Goal: Task Accomplishment & Management: Use online tool/utility

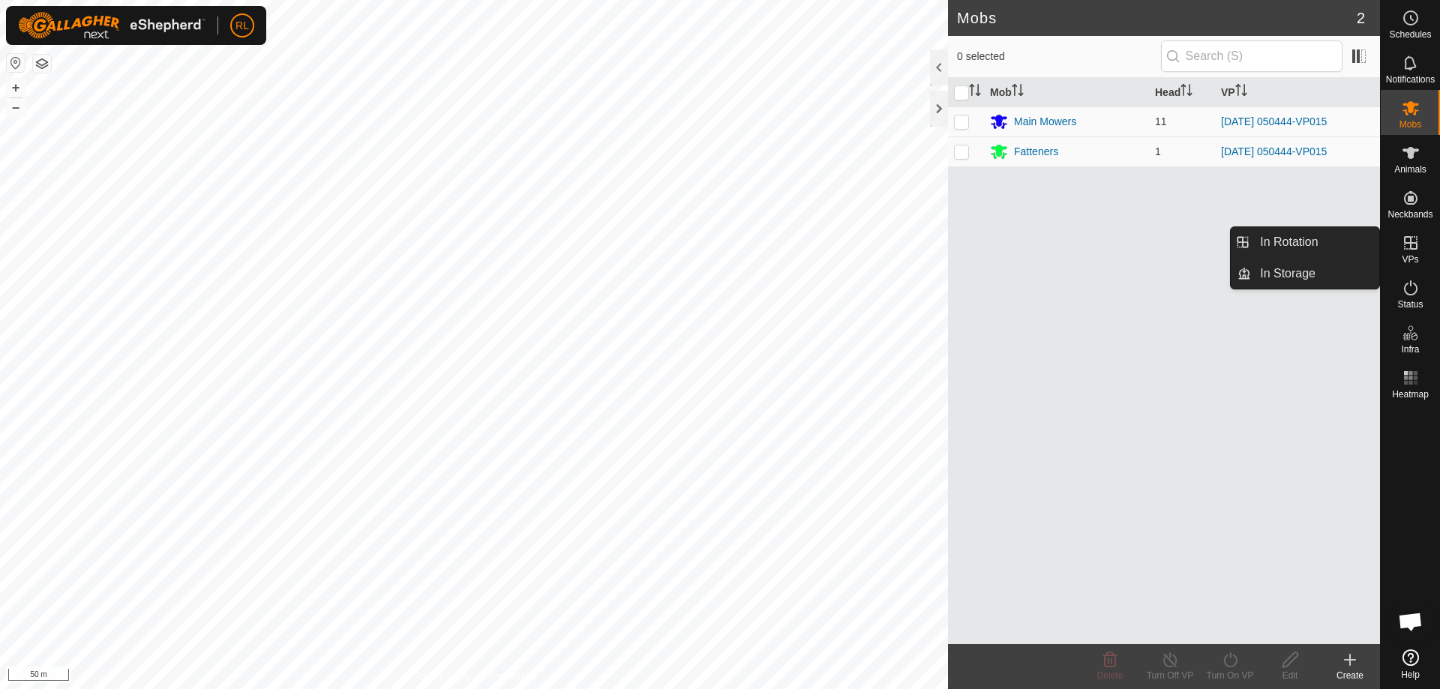
click at [1411, 244] on icon at bounding box center [1410, 242] width 13 height 13
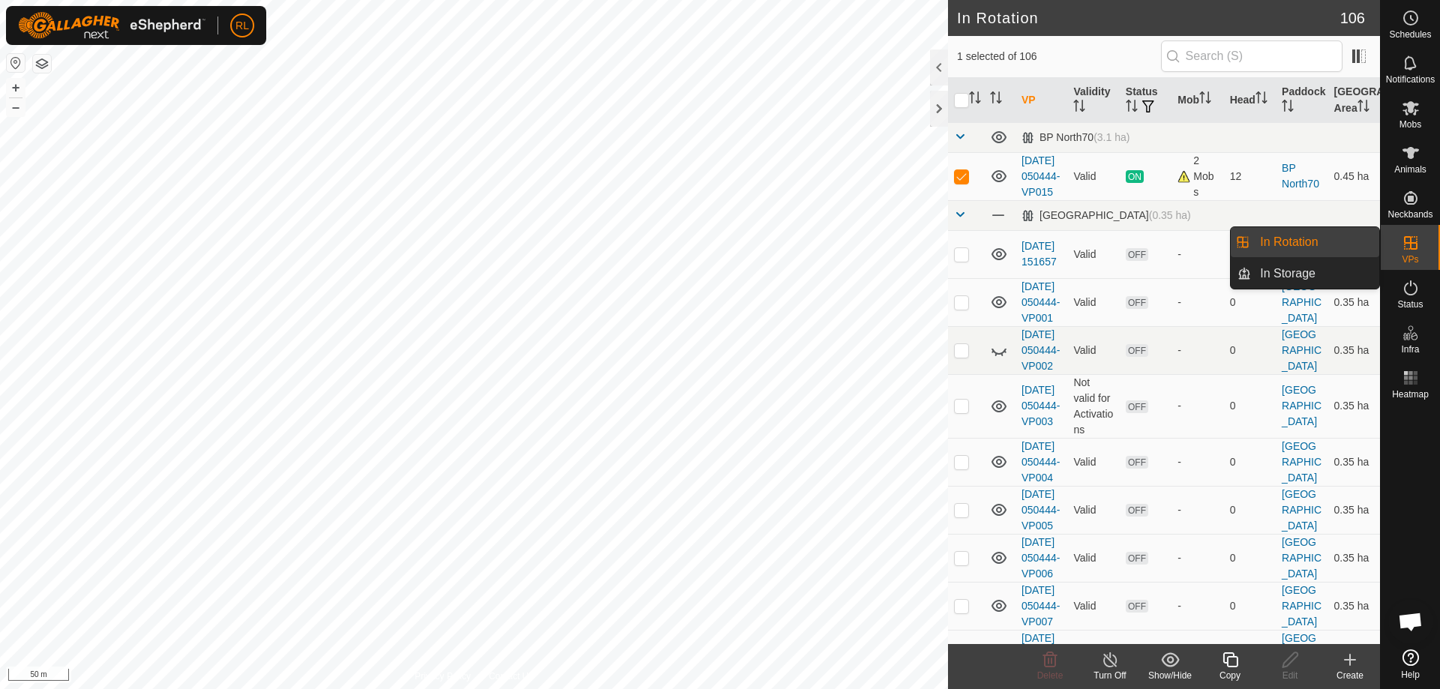
click at [1416, 247] on icon at bounding box center [1410, 242] width 13 height 13
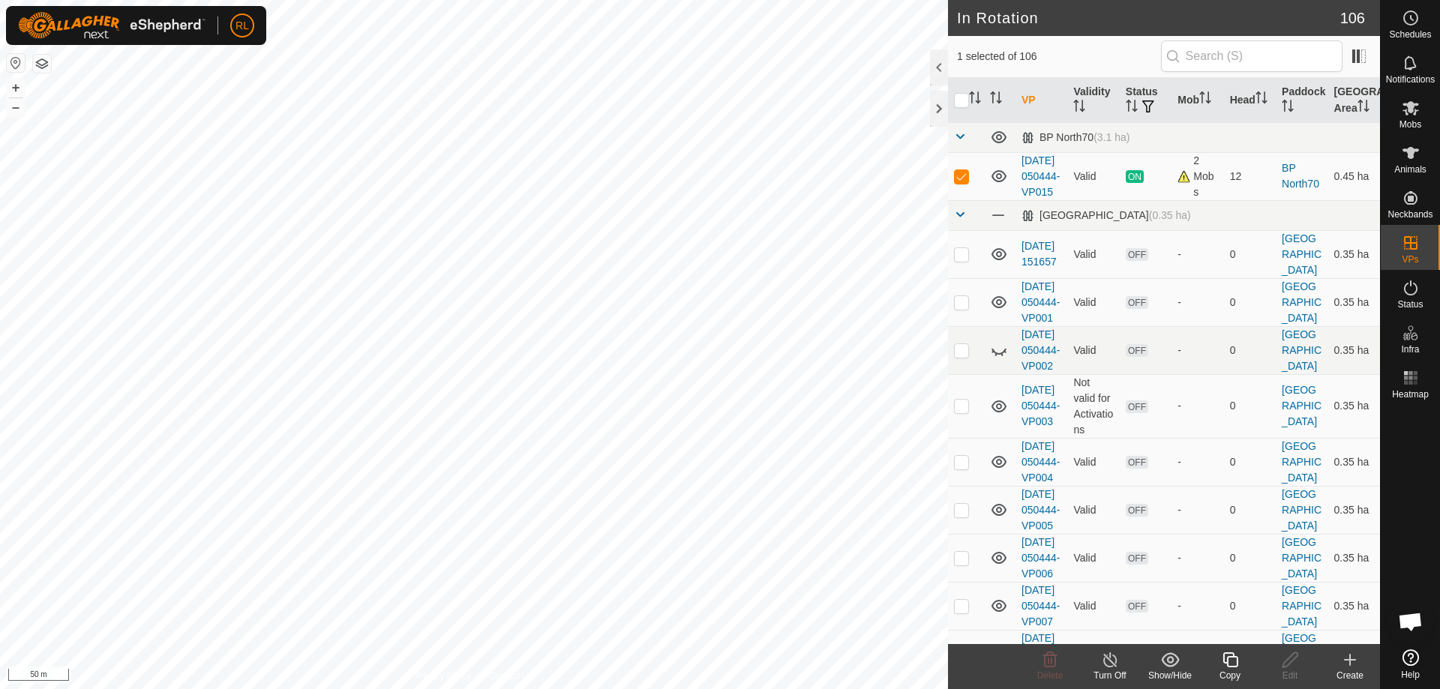
click at [1229, 668] on icon at bounding box center [1230, 660] width 19 height 18
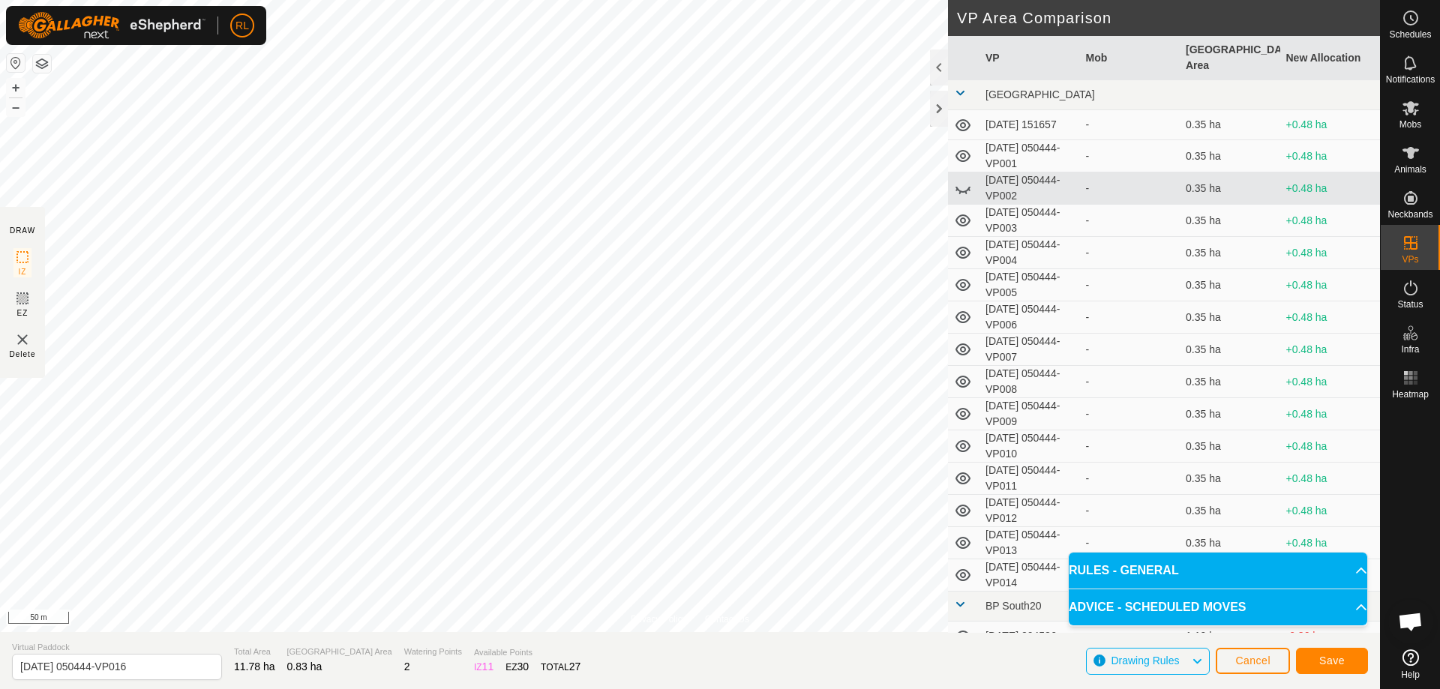
click at [1426, 454] on div at bounding box center [1410, 524] width 59 height 238
click at [1314, 658] on button "Save" at bounding box center [1332, 661] width 72 height 26
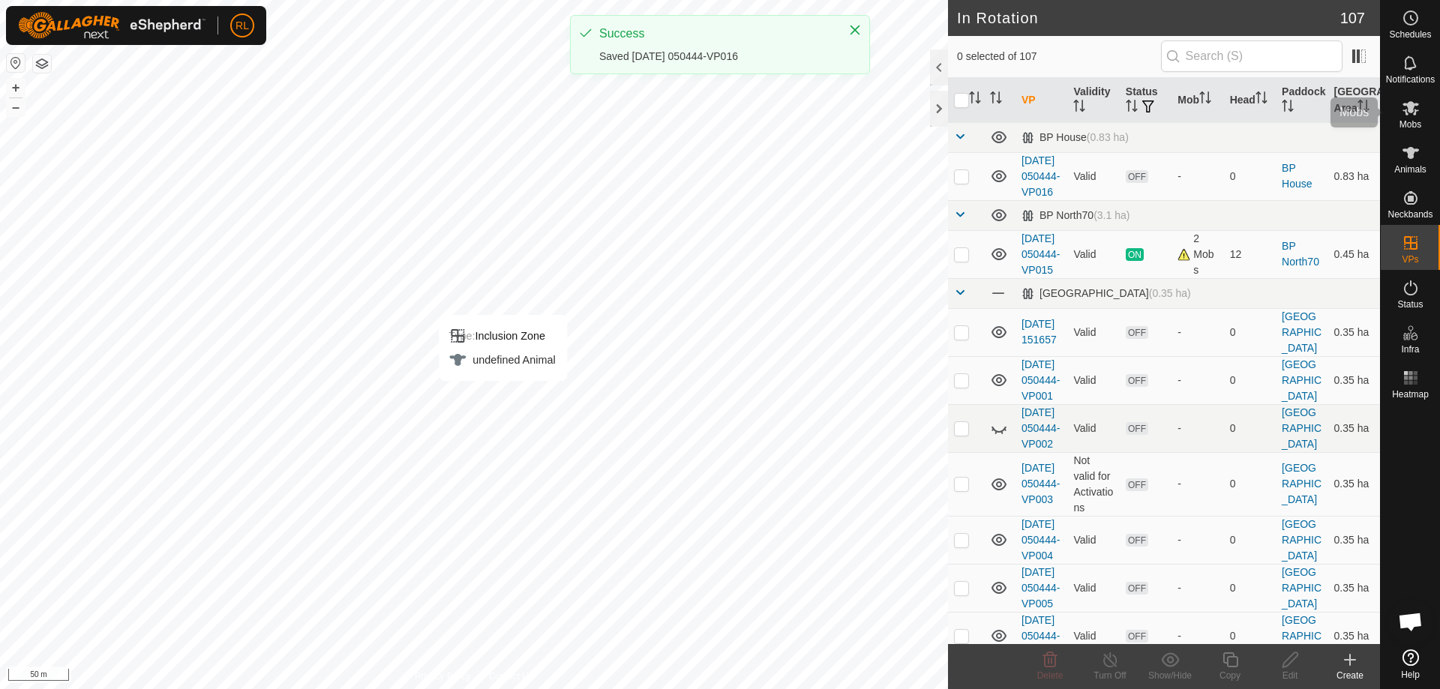
click at [1412, 121] on span "Mobs" at bounding box center [1410, 124] width 22 height 9
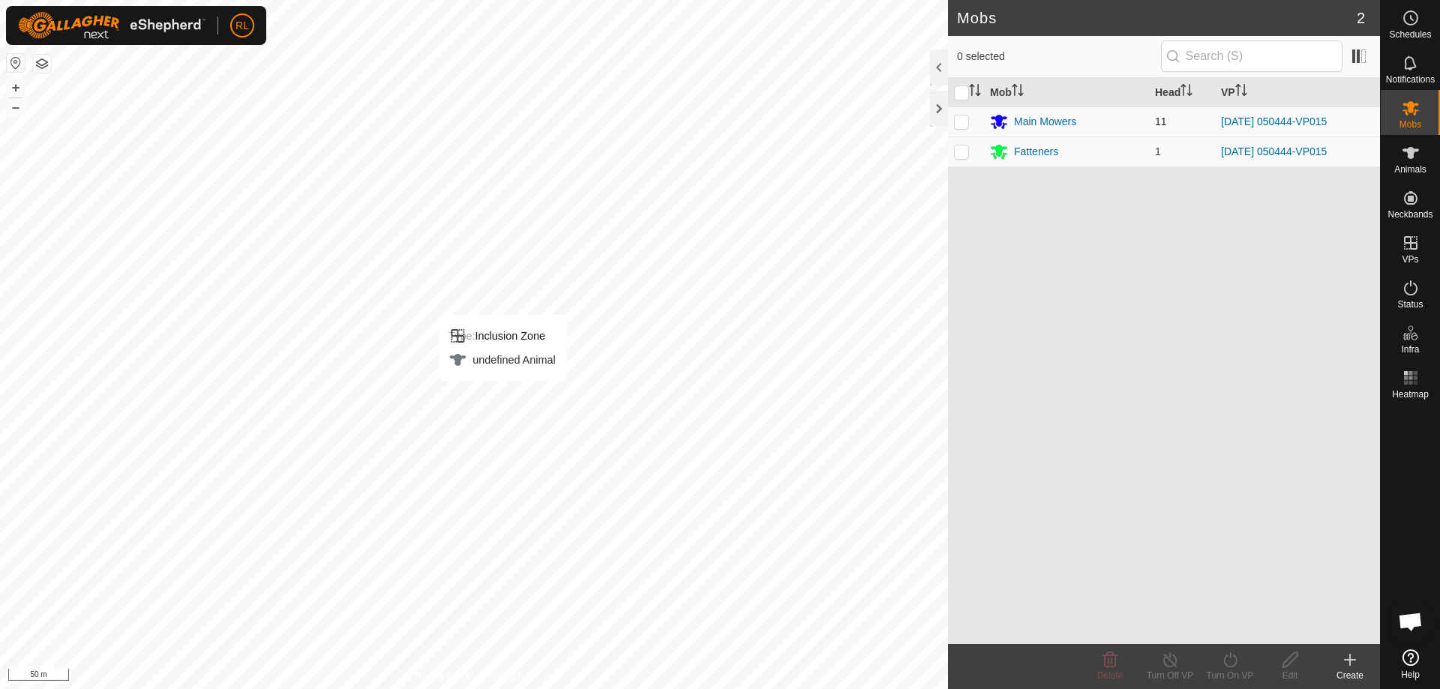
click at [960, 128] on td at bounding box center [966, 121] width 36 height 30
checkbox input "true"
click at [963, 147] on p-checkbox at bounding box center [961, 151] width 15 height 12
checkbox input "true"
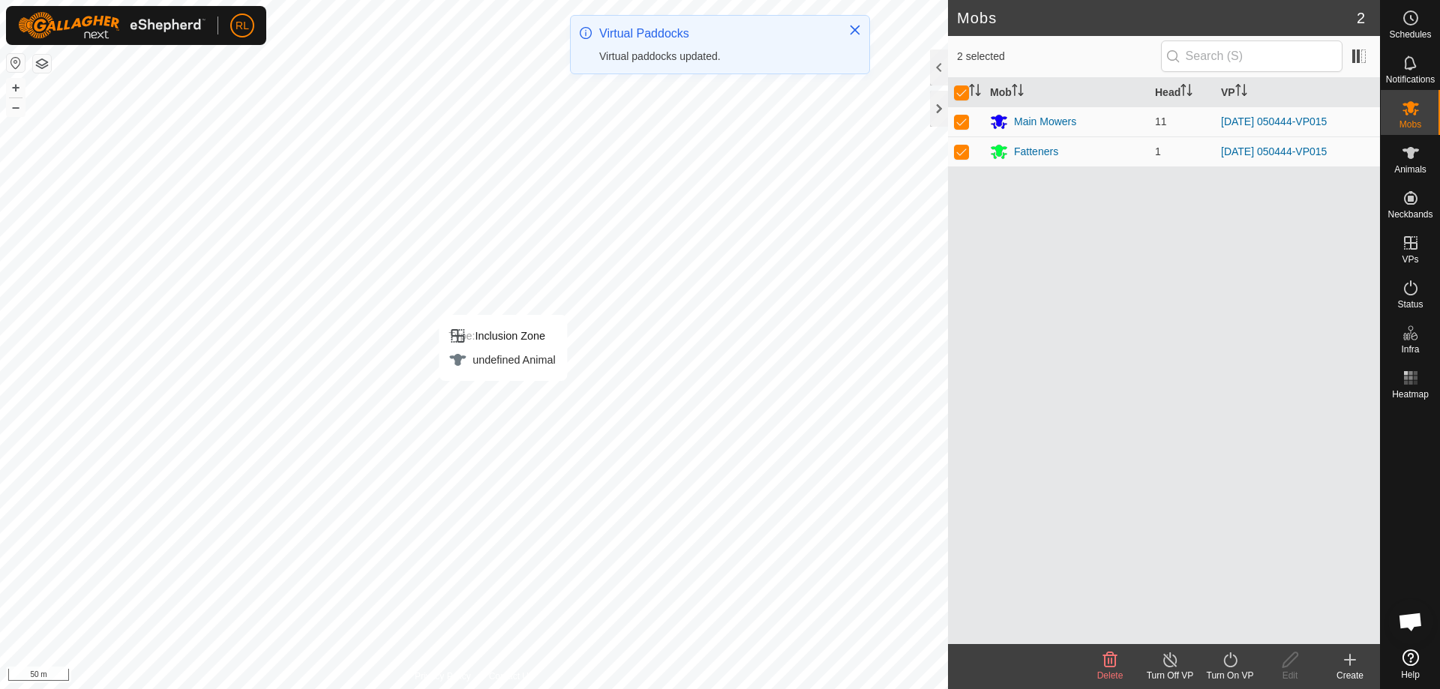
click at [1229, 664] on icon at bounding box center [1230, 660] width 19 height 18
click at [1227, 625] on link "Now" at bounding box center [1275, 627] width 148 height 30
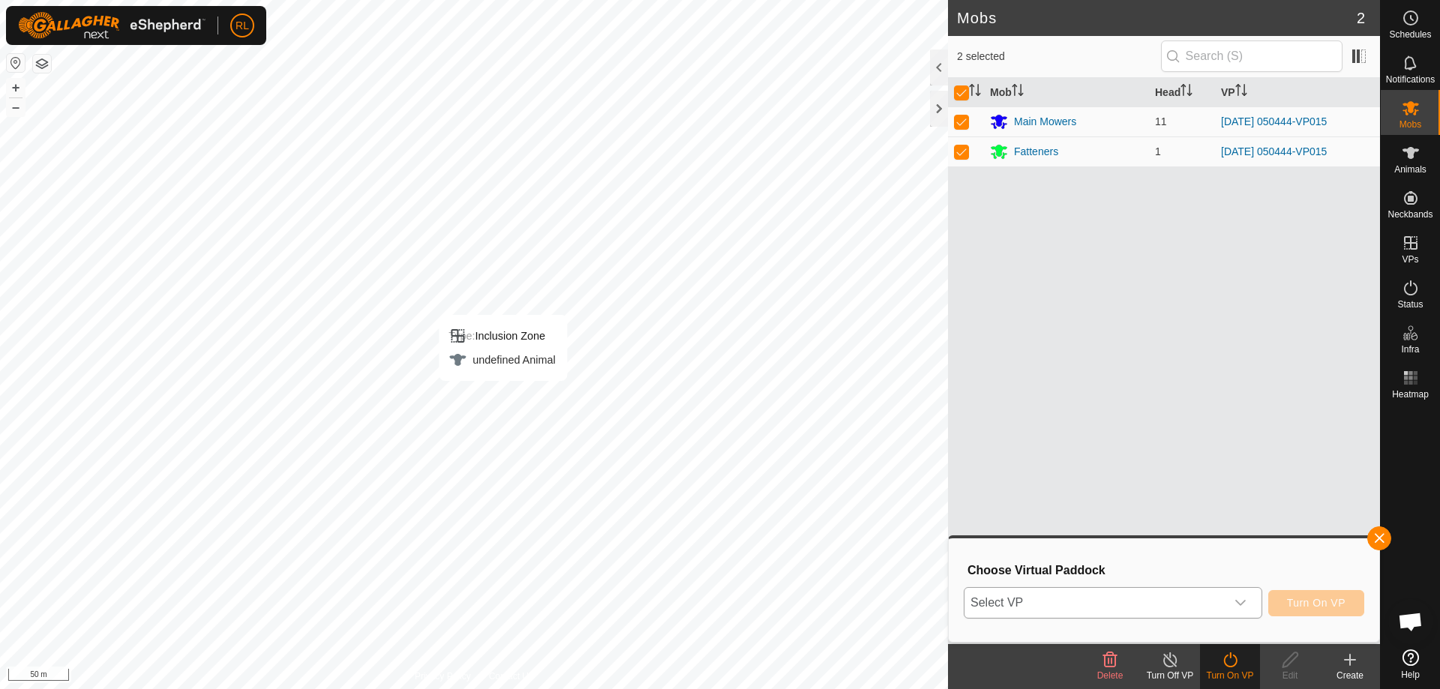
click at [1241, 605] on icon "dropdown trigger" at bounding box center [1240, 603] width 10 height 6
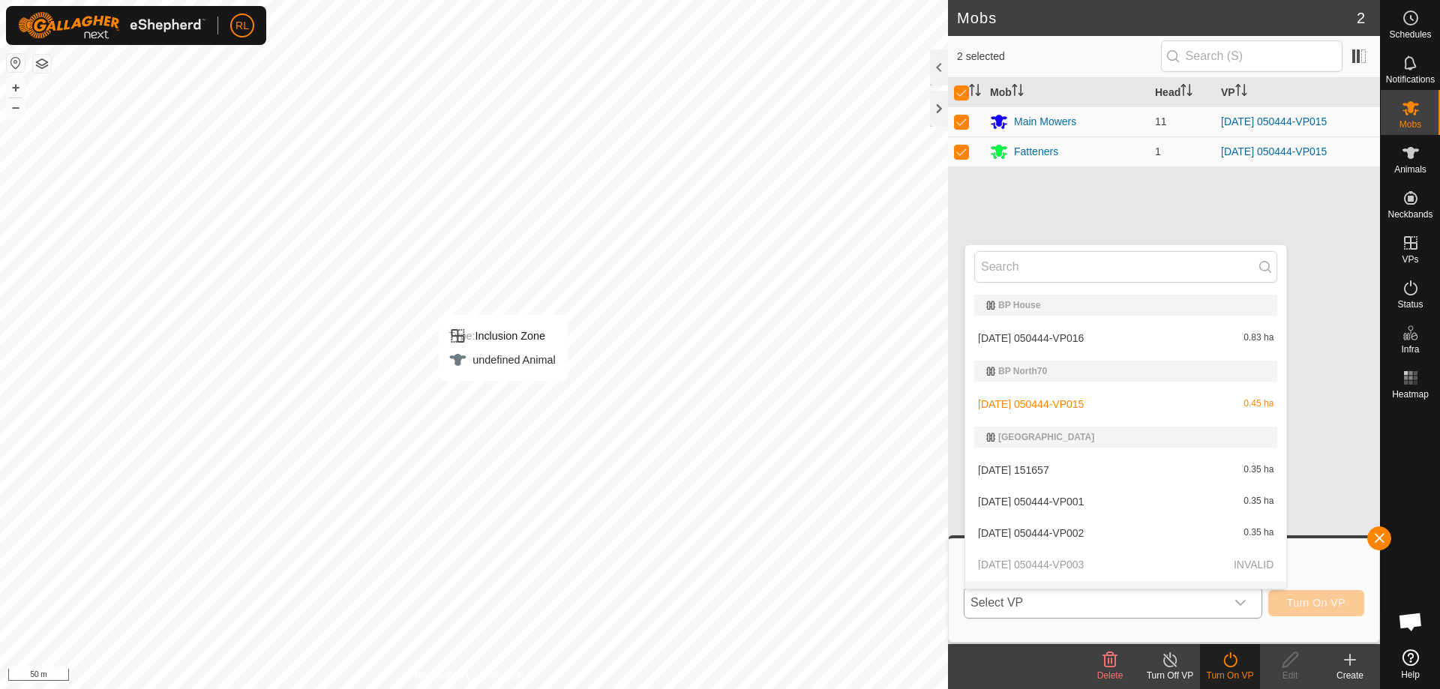
scroll to position [22, 0]
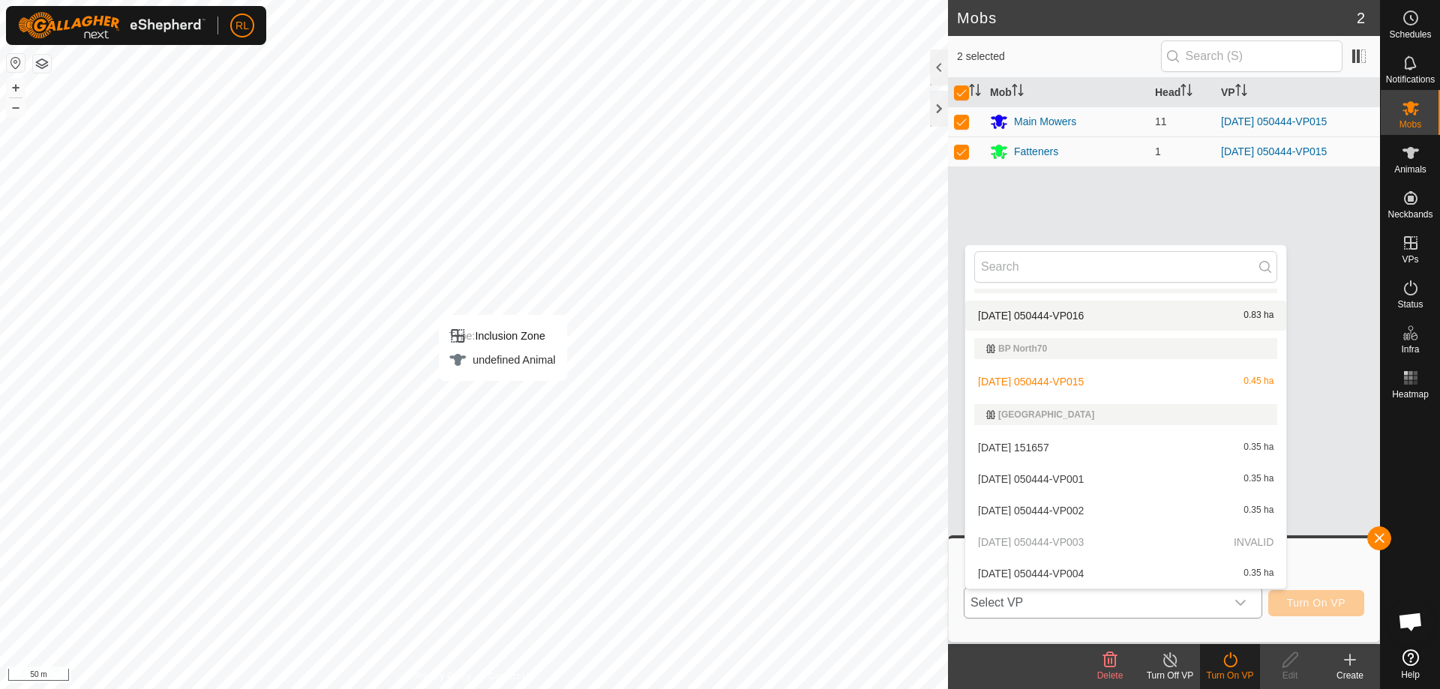
click at [1034, 316] on li "[DATE] 050444-VP016 0.83 ha" at bounding box center [1125, 316] width 321 height 30
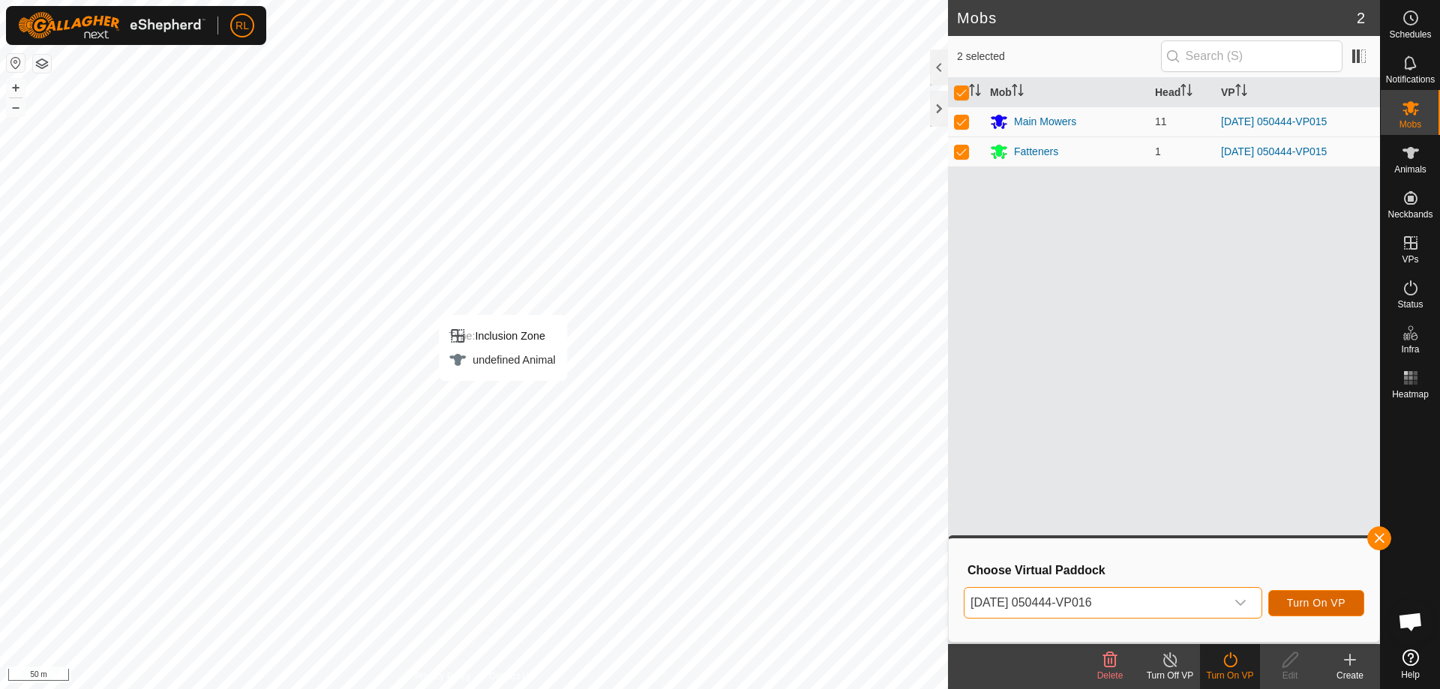
click at [1323, 604] on span "Turn On VP" at bounding box center [1316, 603] width 58 height 12
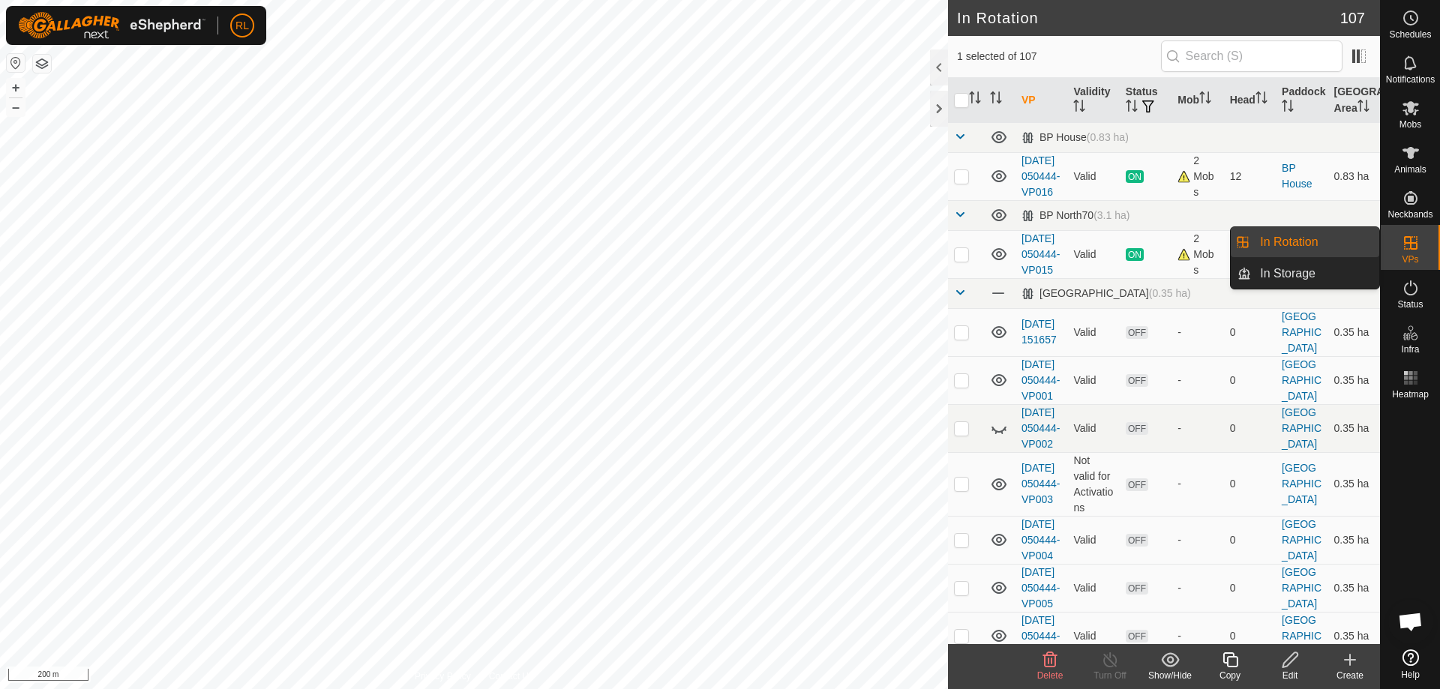
drag, startPoint x: 1381, startPoint y: 251, endPoint x: 1411, endPoint y: 248, distance: 30.9
click at [1411, 248] on icon at bounding box center [1410, 242] width 13 height 13
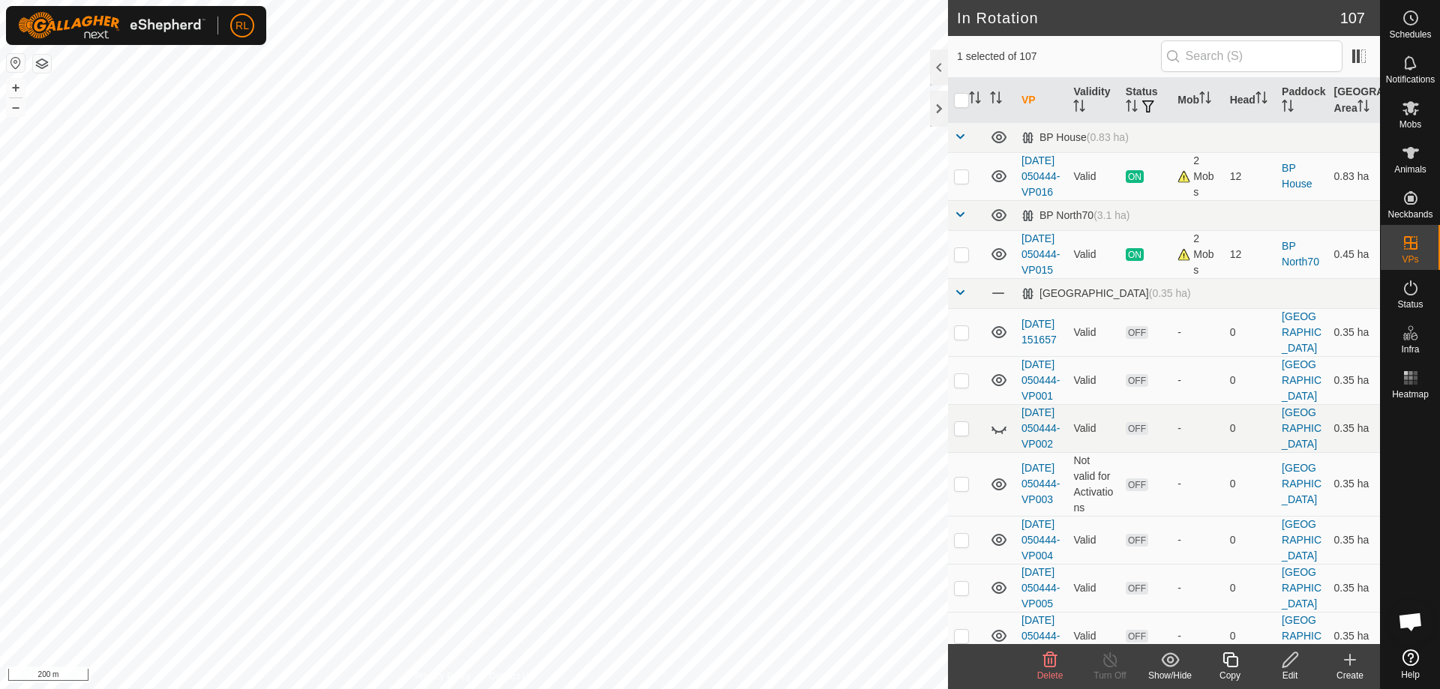
click at [1177, 662] on icon at bounding box center [1170, 659] width 18 height 14
click at [1212, 633] on link "Move to 'In Storage'" at bounding box center [1215, 627] width 148 height 30
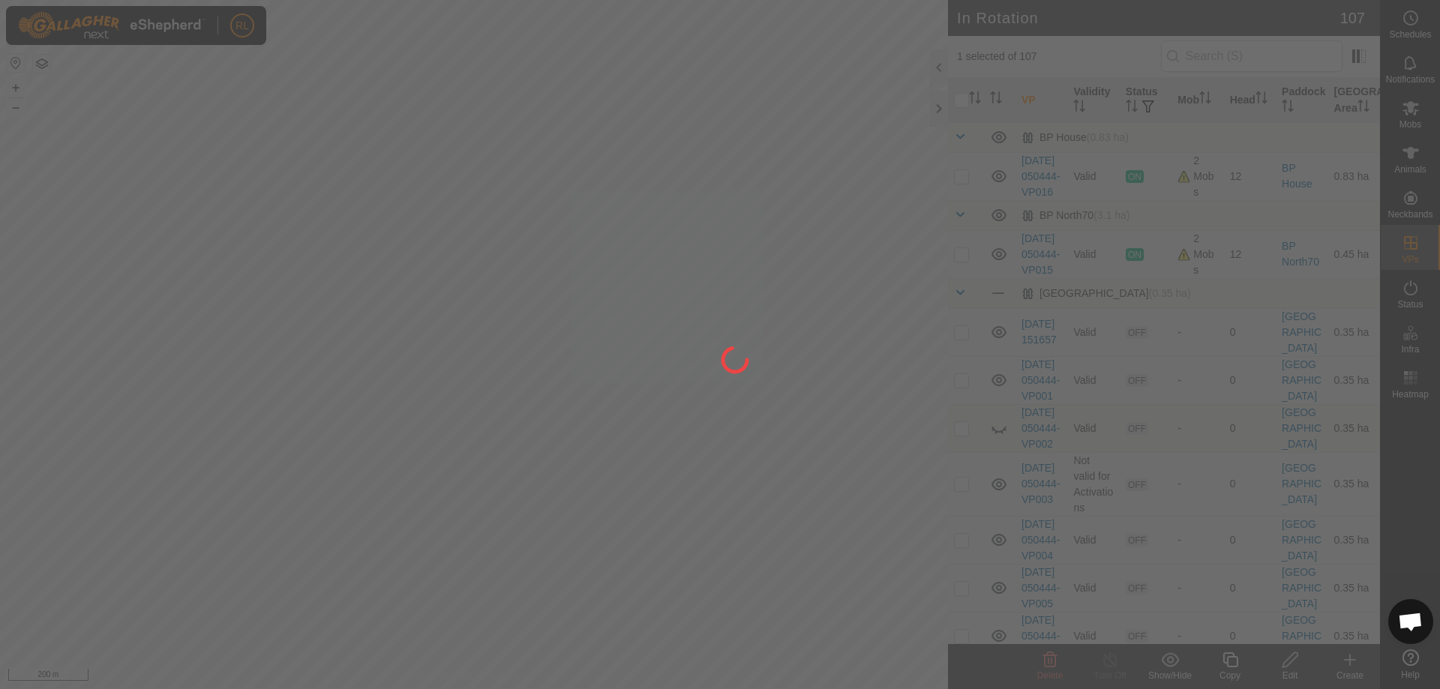
checkbox input "false"
